Goal: Information Seeking & Learning: Learn about a topic

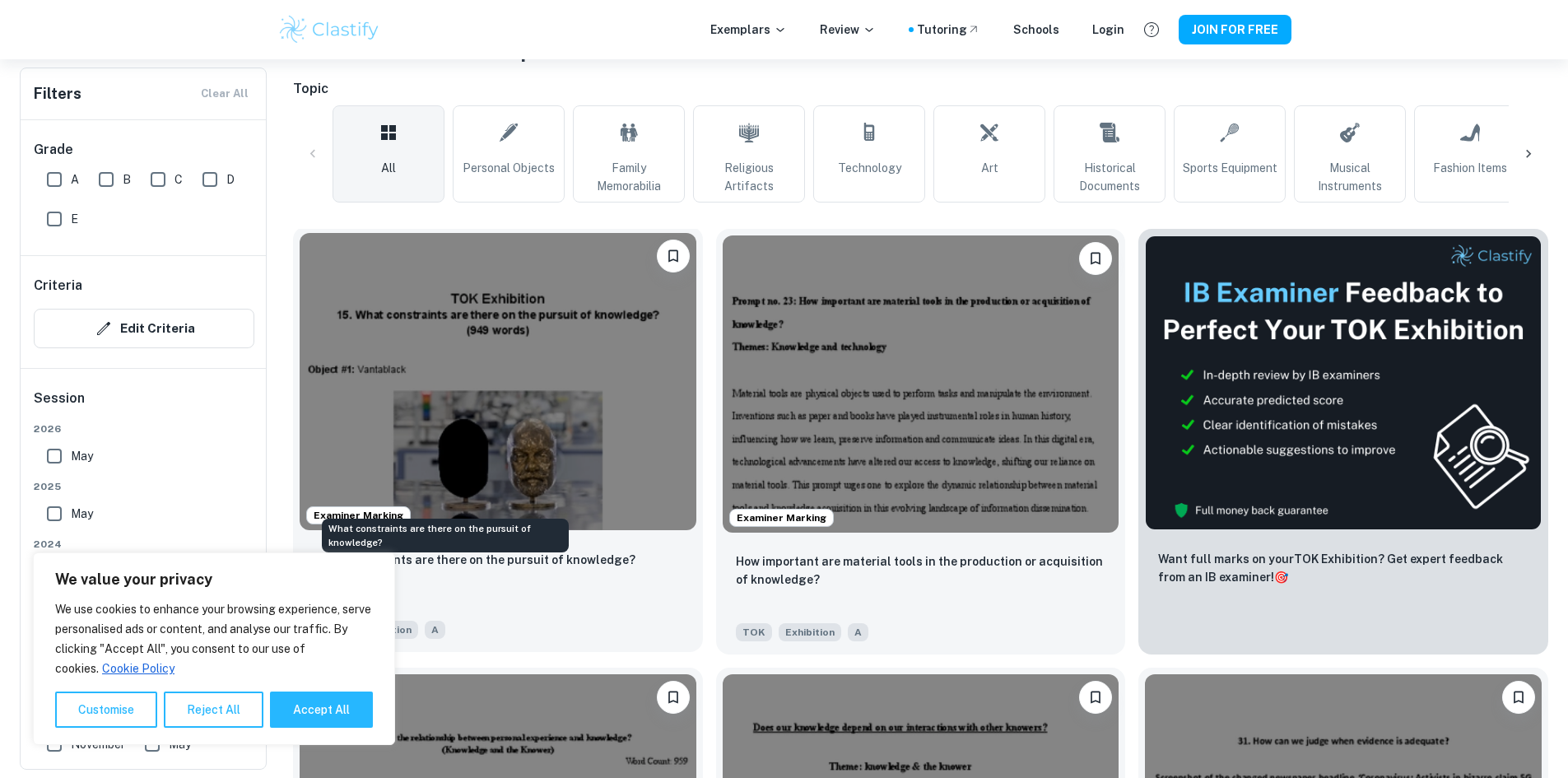
scroll to position [412, 0]
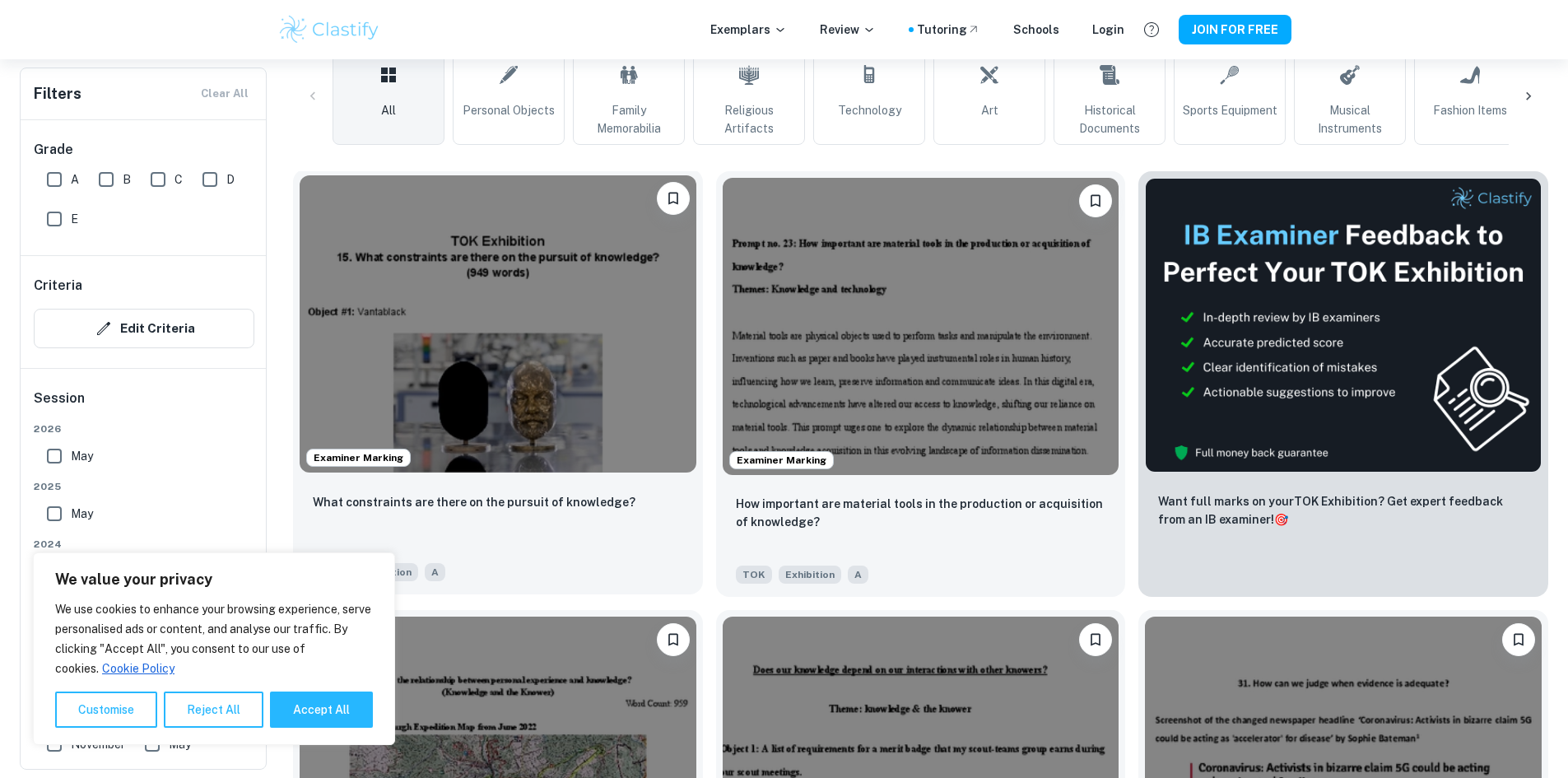
click at [422, 363] on img at bounding box center [498, 323] width 397 height 297
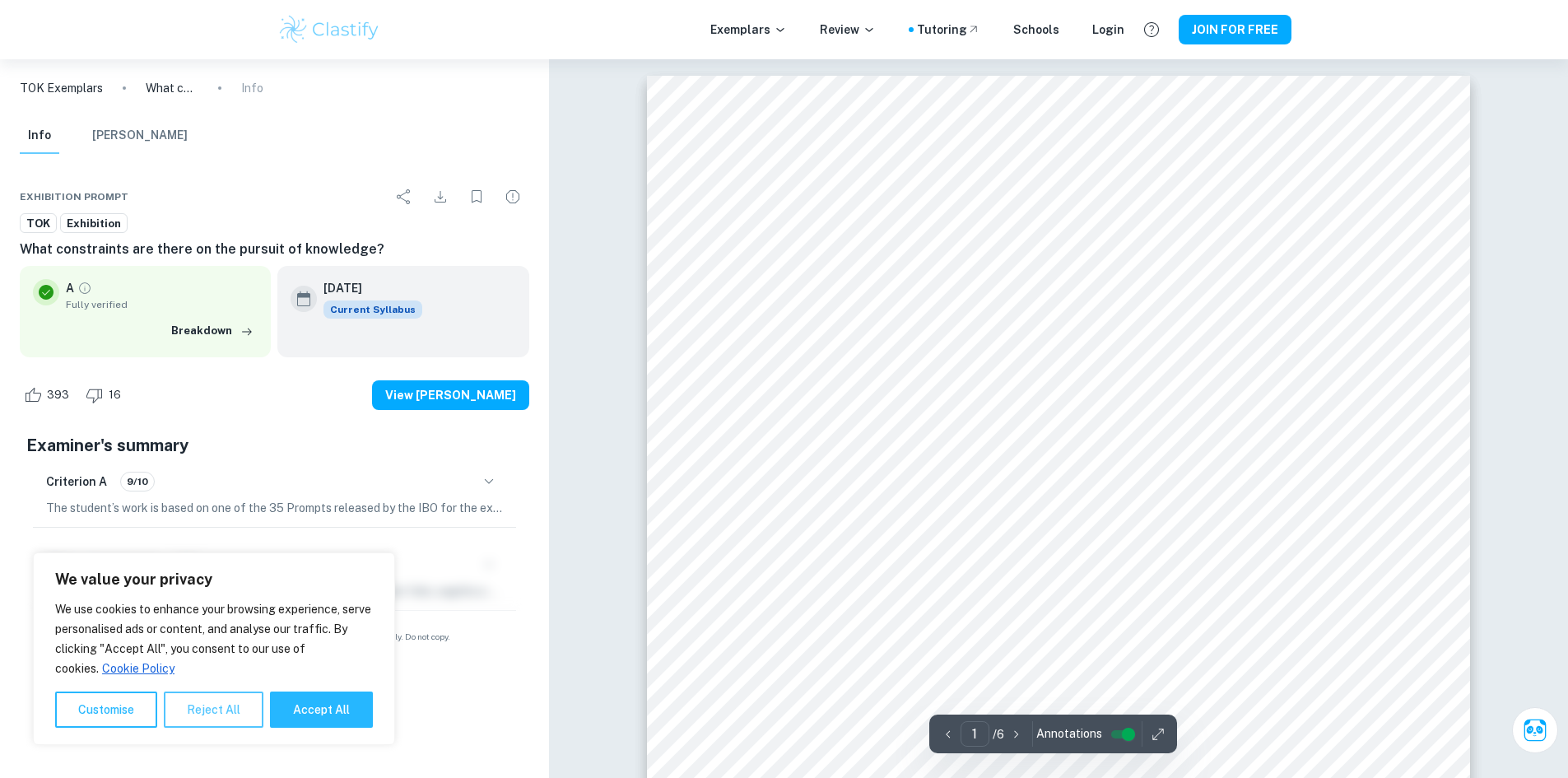
click at [233, 714] on button "Reject All" at bounding box center [213, 710] width 100 height 37
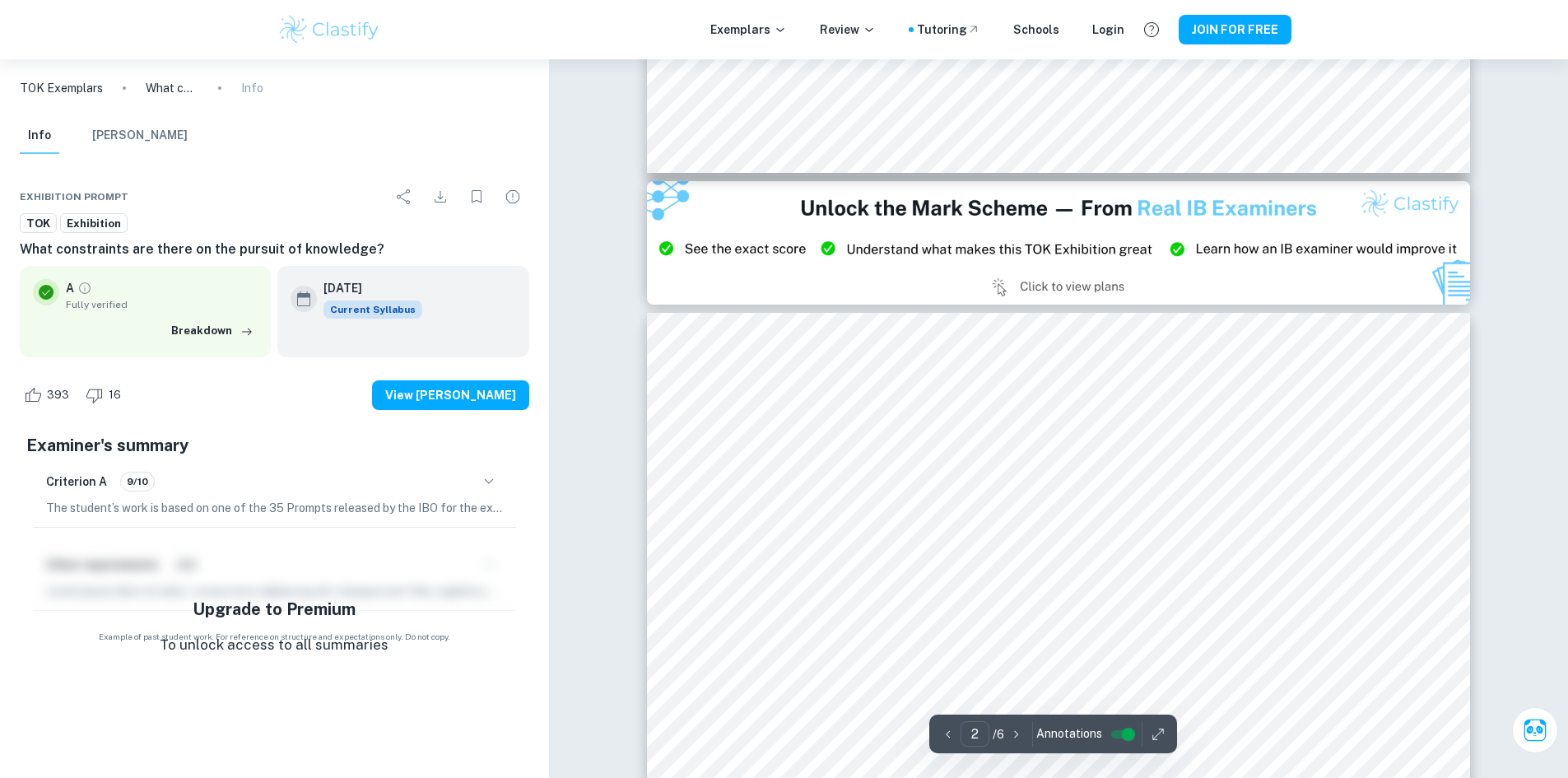
type input "3"
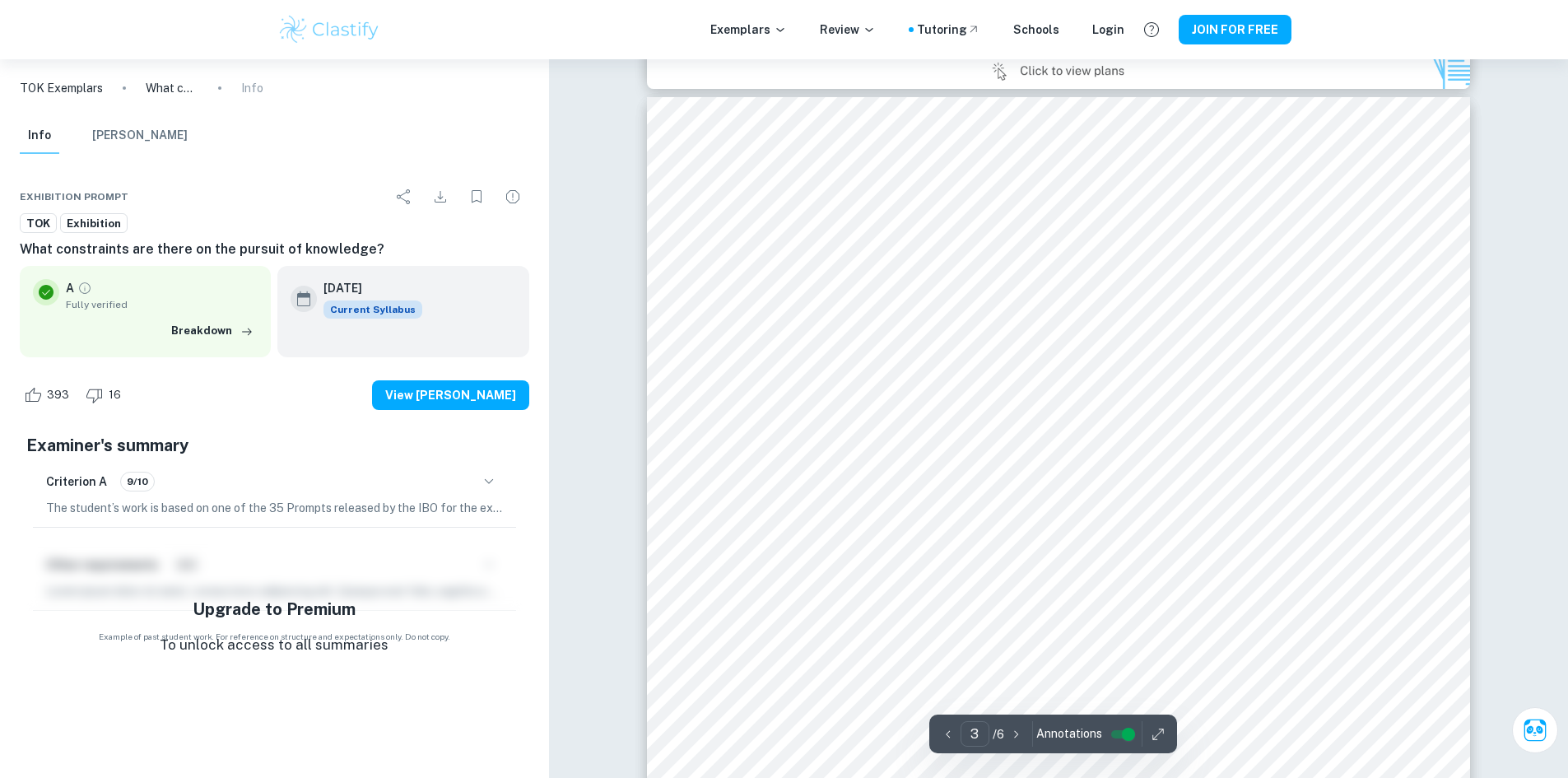
scroll to position [2469, 0]
